Goal: Find specific page/section: Find specific page/section

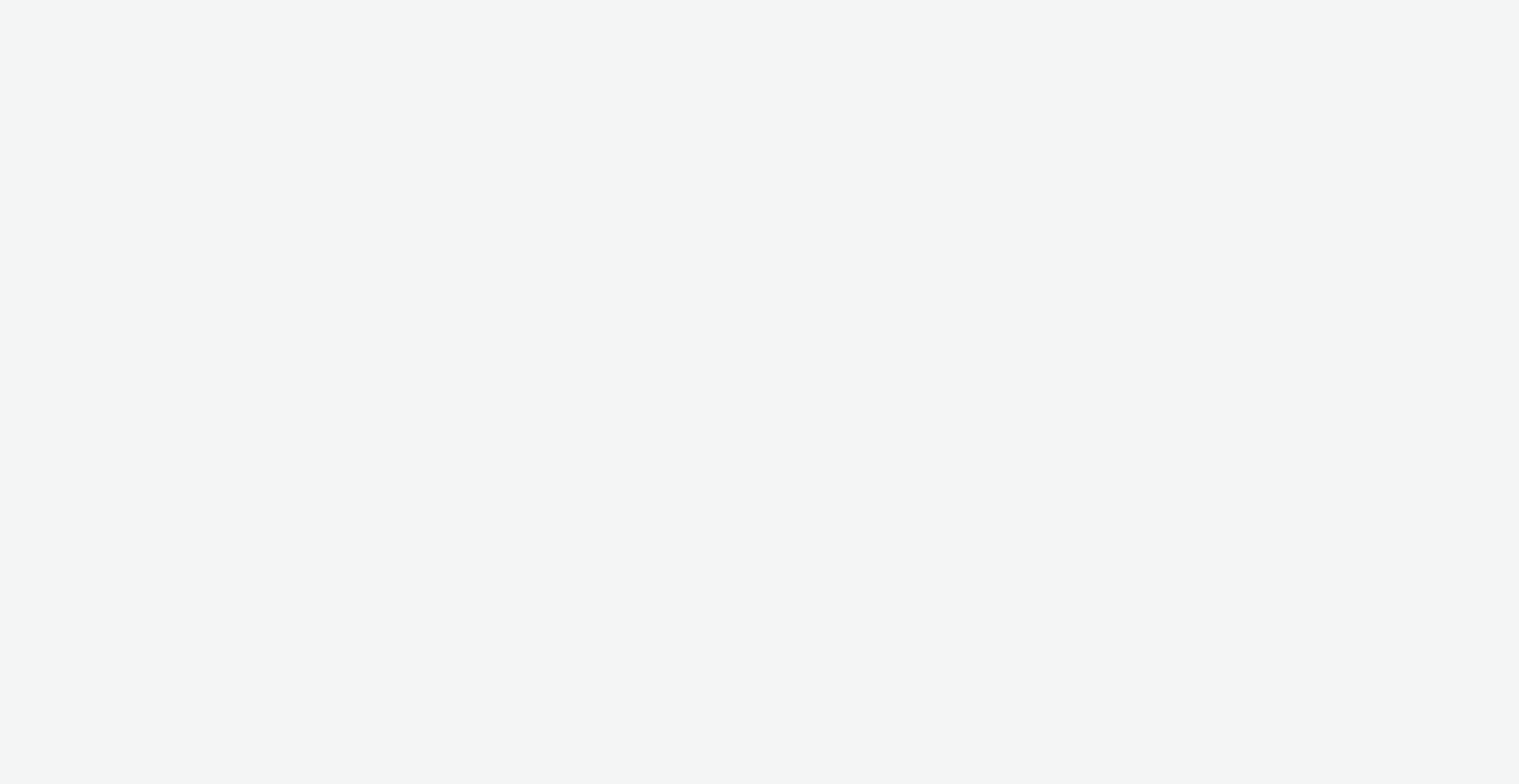
select select "c14206b5-f91a-4a47-b906-eb0b53462d55"
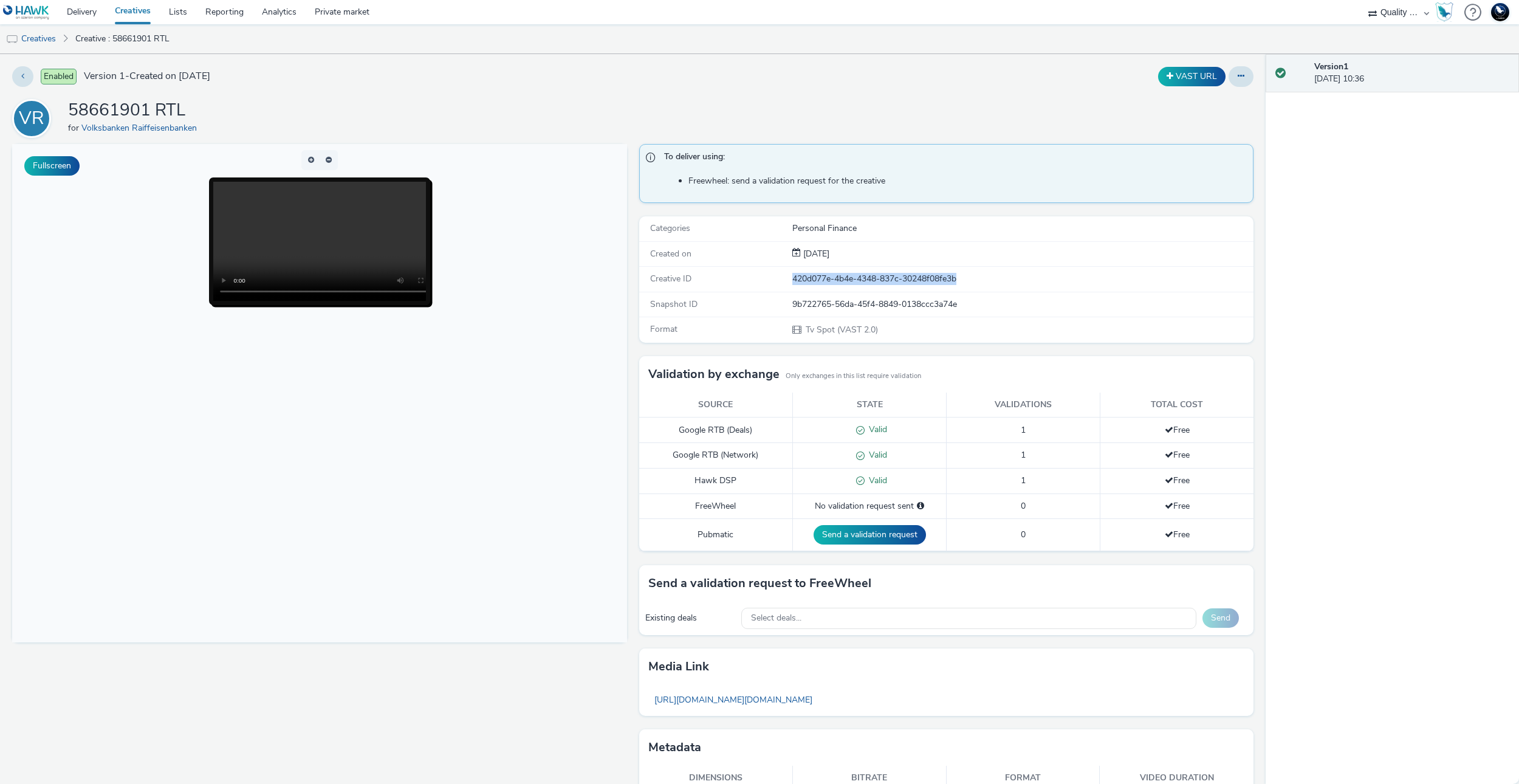
drag, startPoint x: 955, startPoint y: 281, endPoint x: 710, endPoint y: 299, distance: 245.7
click at [738, 280] on div "Creative ID 420d077e-4b4e-4348-837c-30248f08fe3b" at bounding box center [947, 278] width 615 height 25
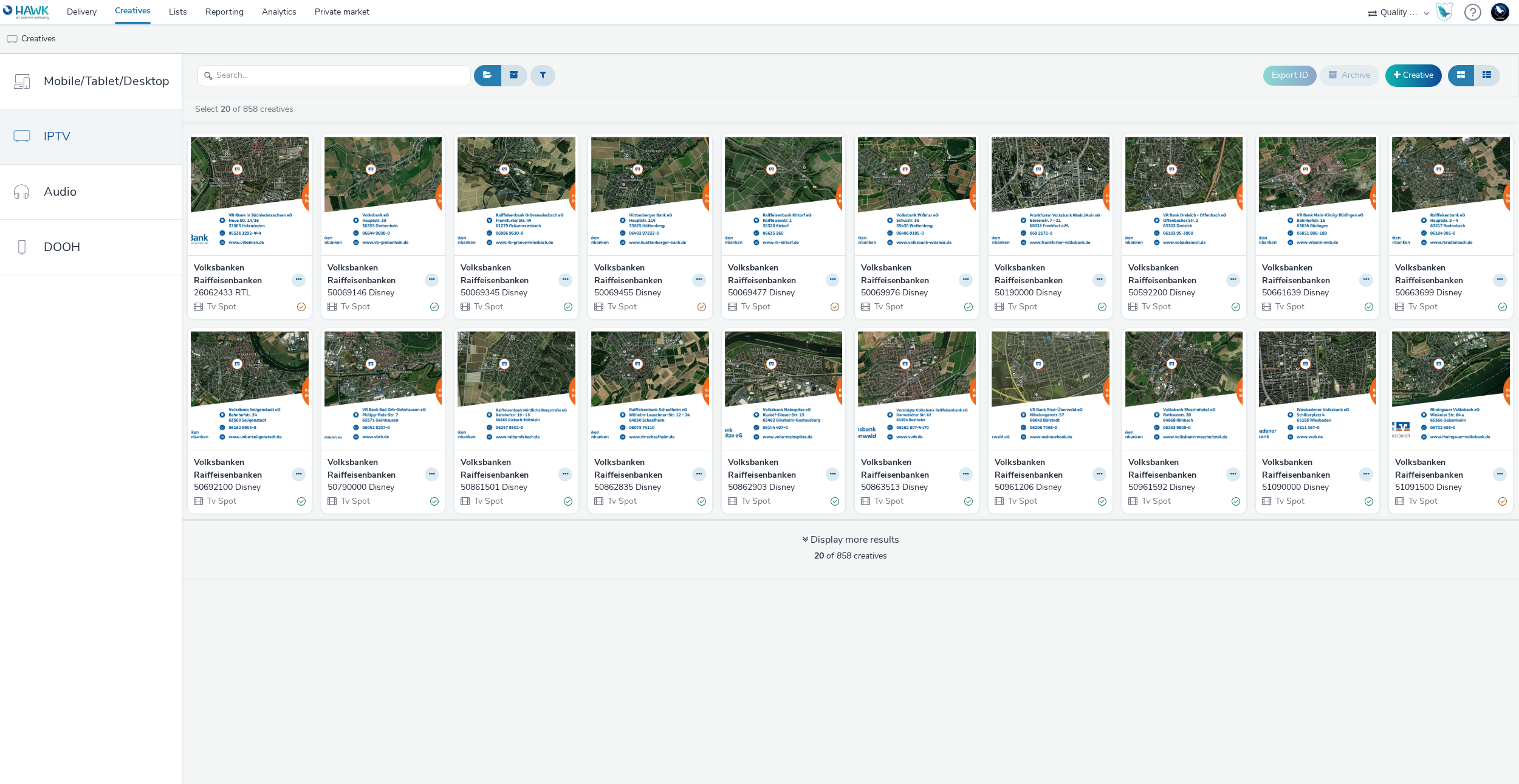
select select "c14206b5-f91a-4a47-b906-eb0b53462d55"
click at [85, 11] on link "Delivery" at bounding box center [82, 12] width 48 height 25
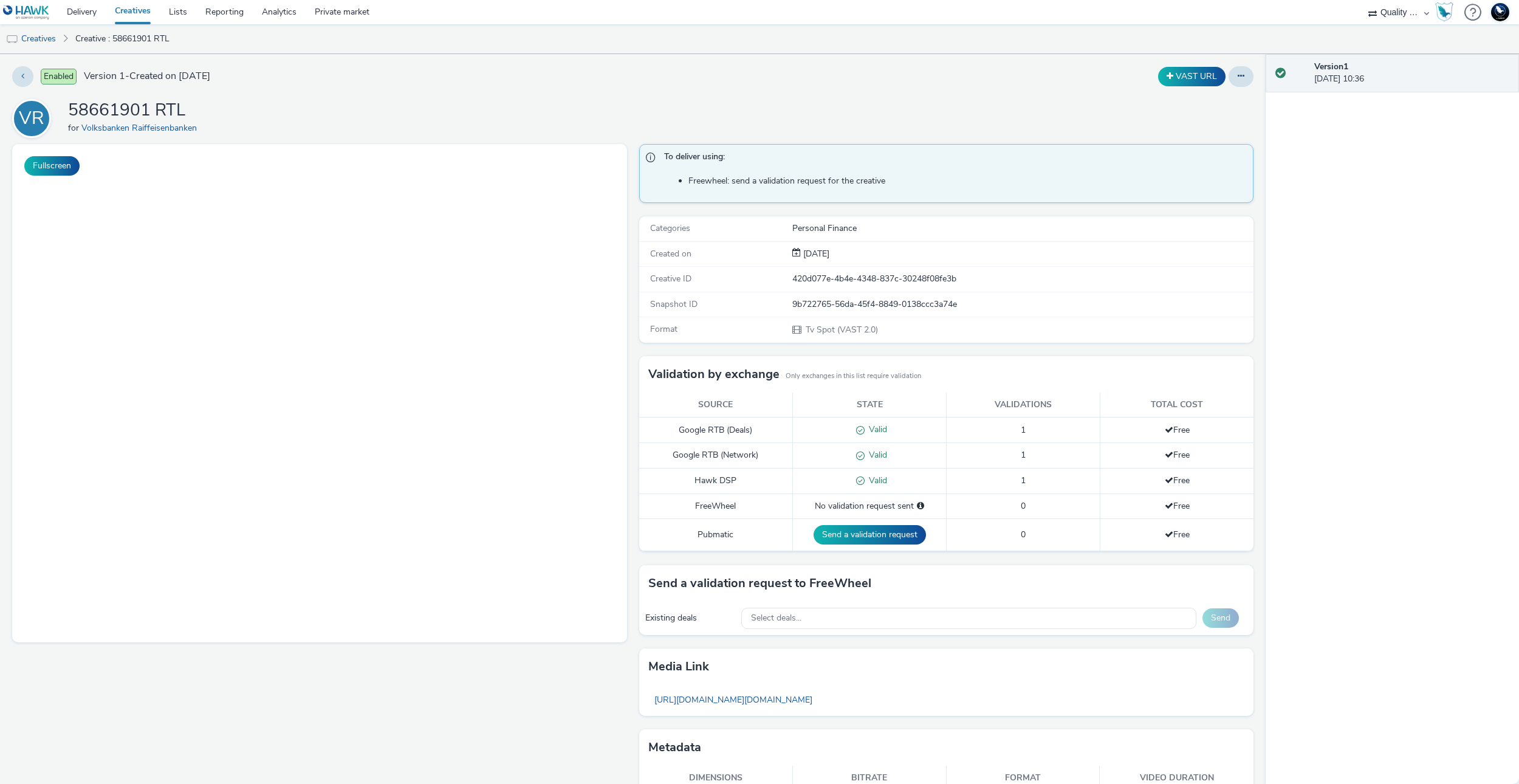
select select "c14206b5-f91a-4a47-b906-eb0b53462d55"
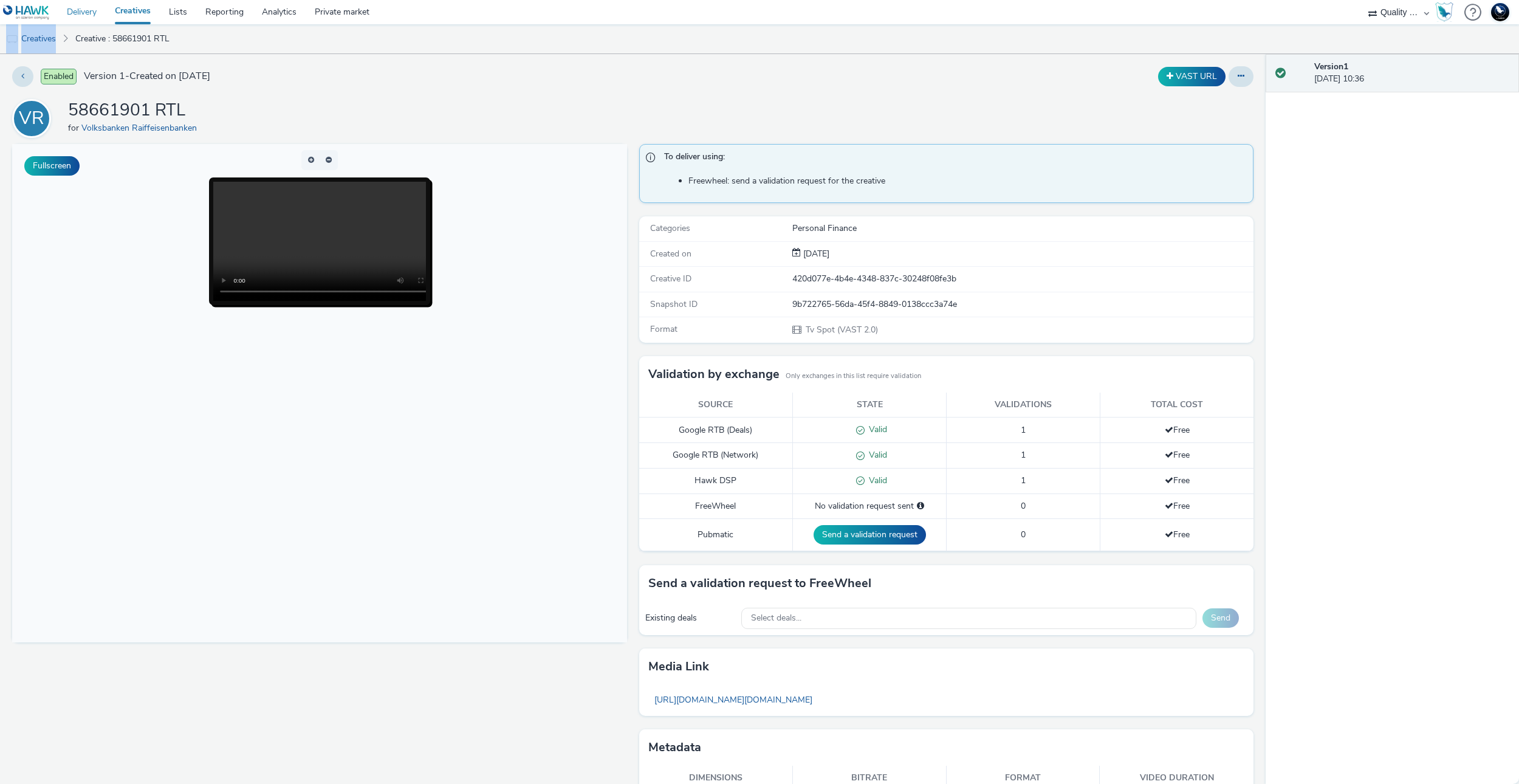
click at [88, 15] on link "Delivery" at bounding box center [82, 12] width 48 height 25
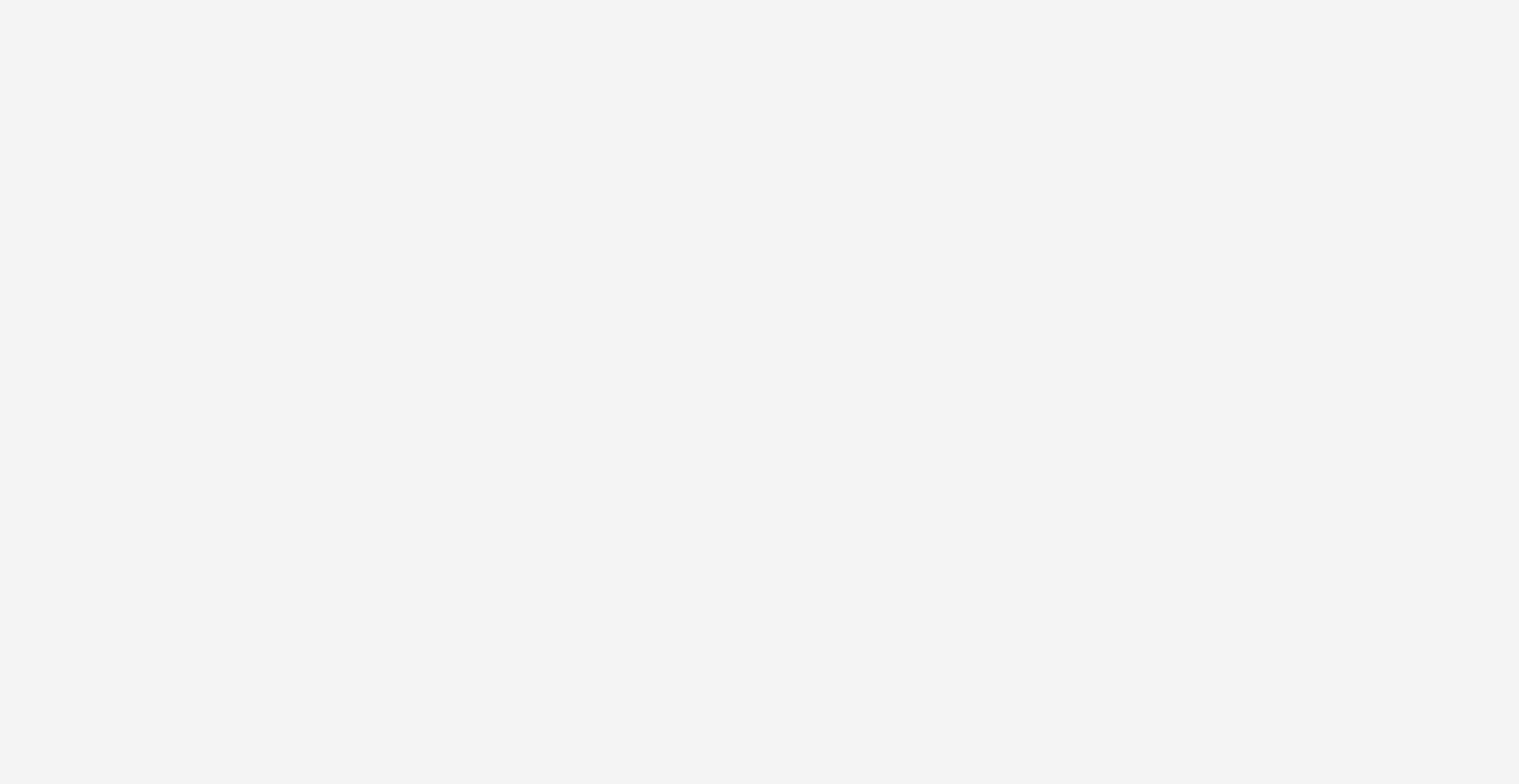
select select "c14206b5-f91a-4a47-b906-eb0b53462d55"
